Goal: Complete application form

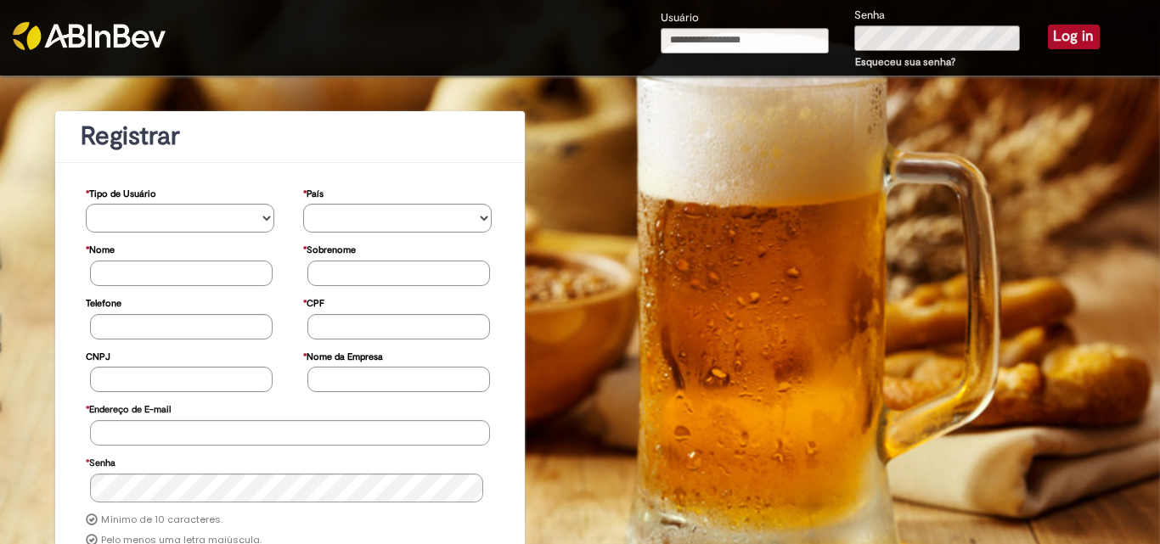
click at [700, 38] on input "Usuário" at bounding box center [745, 40] width 168 height 25
type input "**********"
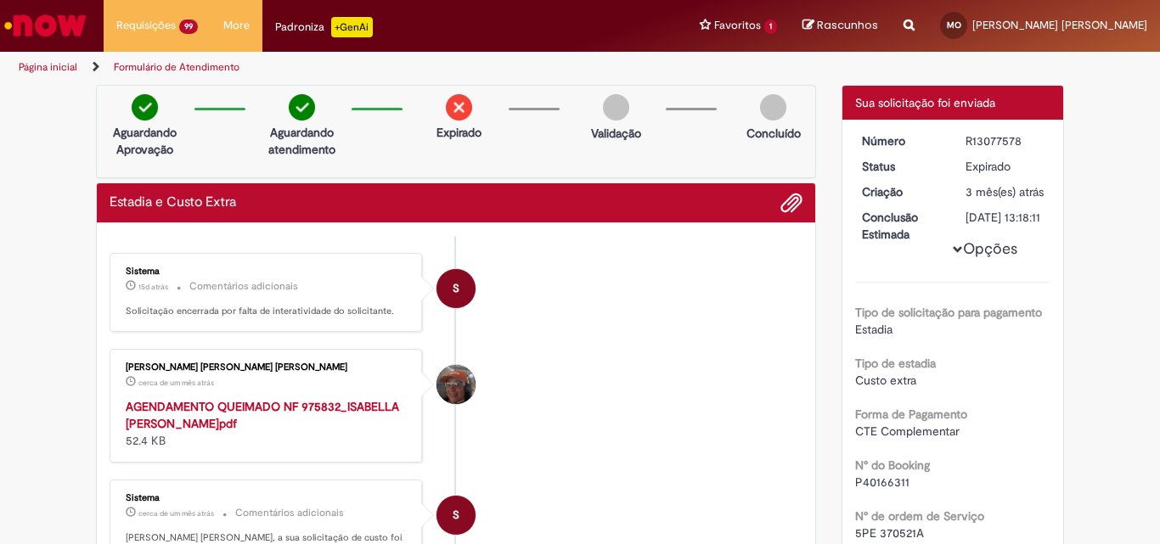
scroll to position [2565, 0]
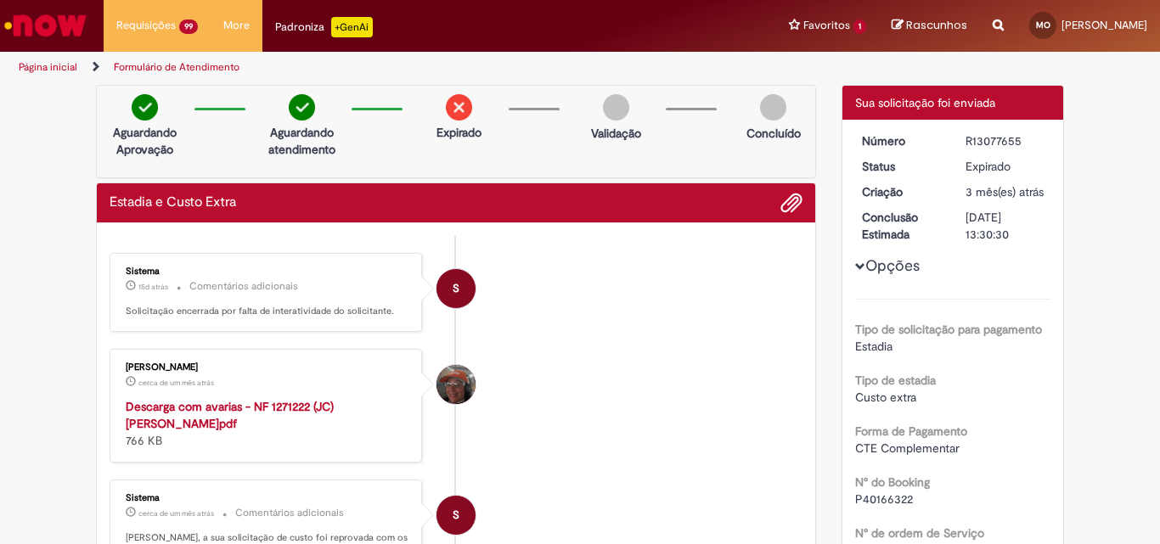
scroll to position [2565, 0]
